Goal: Find specific page/section: Find specific page/section

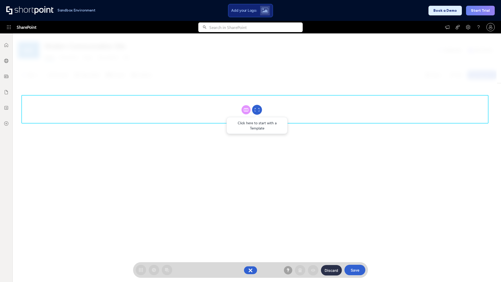
click at [257, 110] on circle at bounding box center [257, 110] width 10 height 10
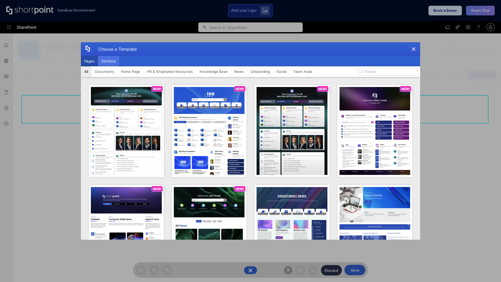
click at [108, 61] on button "Sections" at bounding box center [108, 61] width 21 height 10
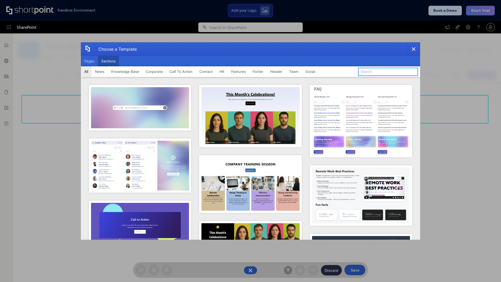
type input "Features Kit 1"
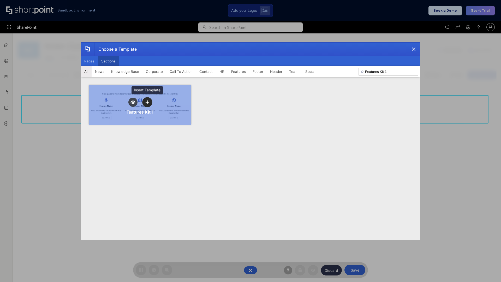
click at [147, 102] on icon "template selector" at bounding box center [147, 102] width 4 height 4
